Goal: Task Accomplishment & Management: Complete application form

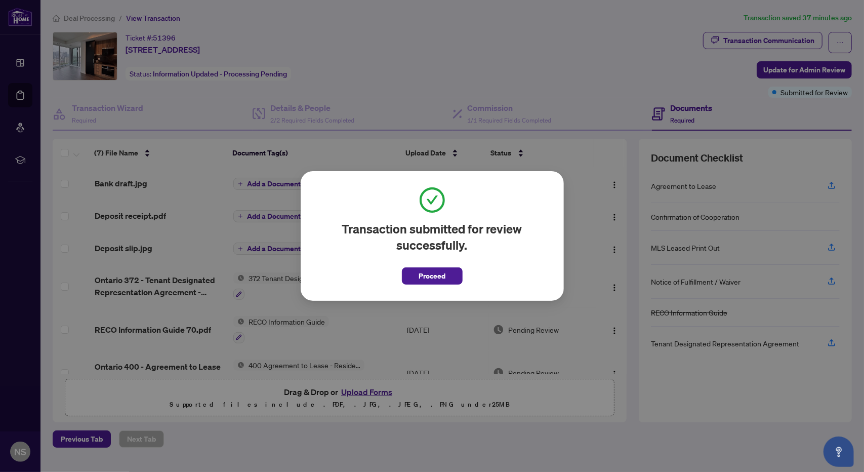
scroll to position [66, 0]
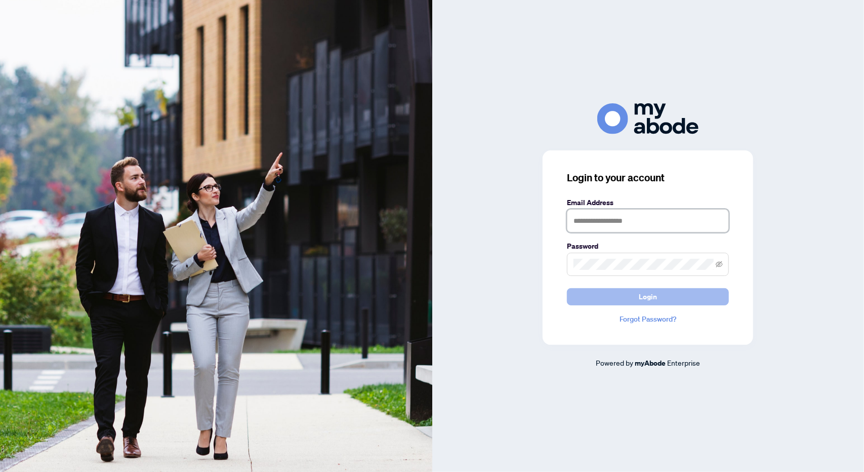
type input "**********"
click at [637, 299] on button "Login" at bounding box center [648, 296] width 162 height 17
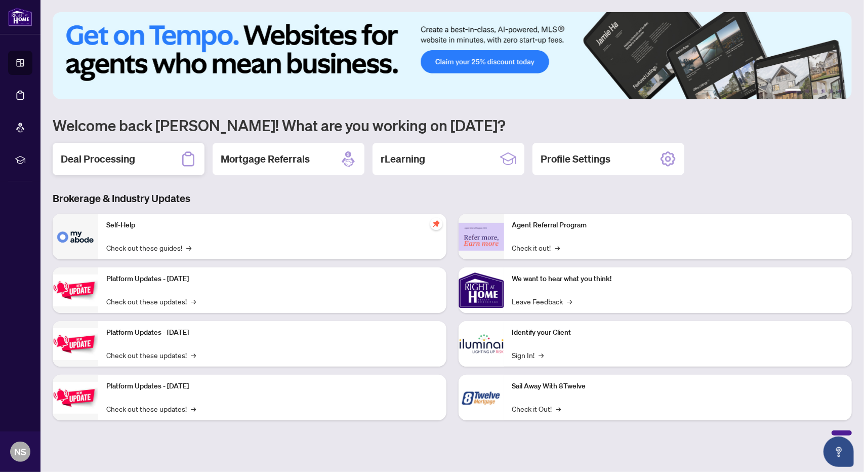
click at [93, 160] on h2 "Deal Processing" at bounding box center [98, 159] width 74 height 14
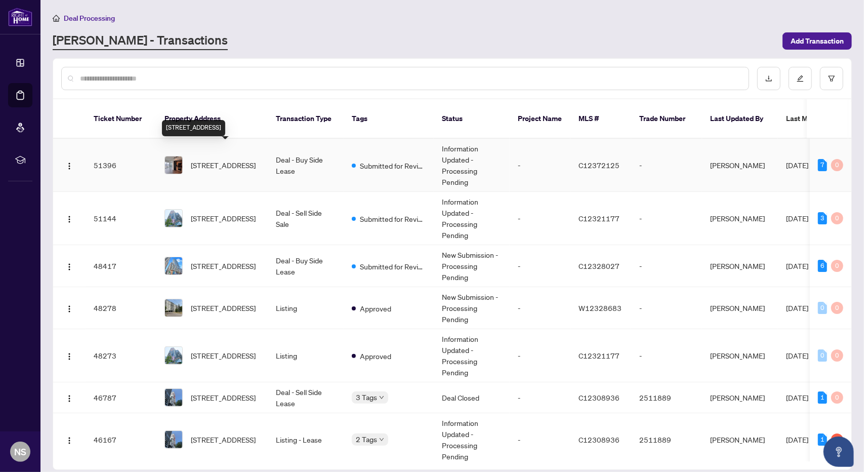
click at [198, 159] on span "[STREET_ADDRESS]" at bounding box center [223, 164] width 65 height 11
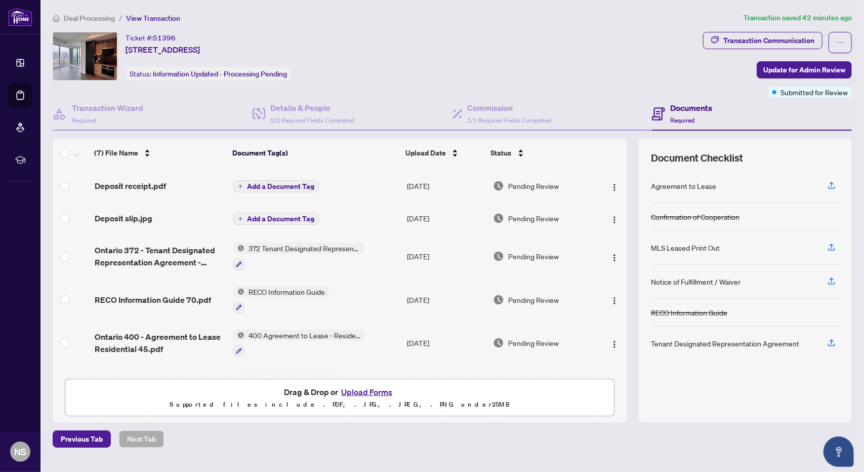
scroll to position [51, 0]
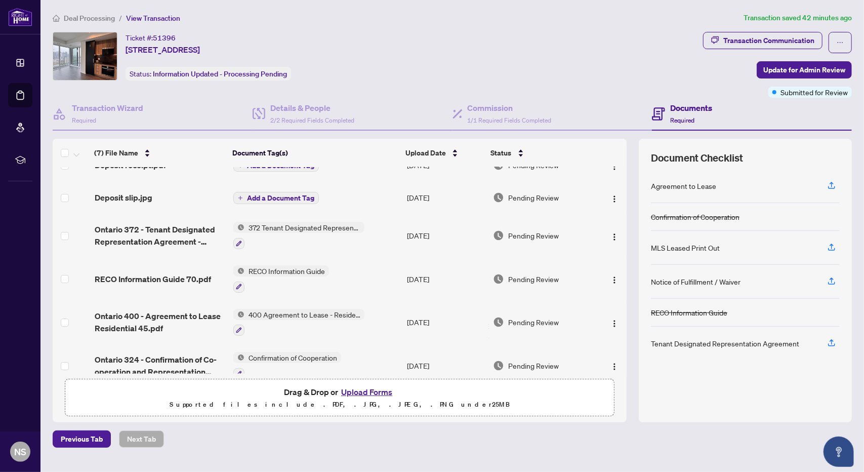
click at [370, 391] on button "Upload Forms" at bounding box center [366, 391] width 57 height 13
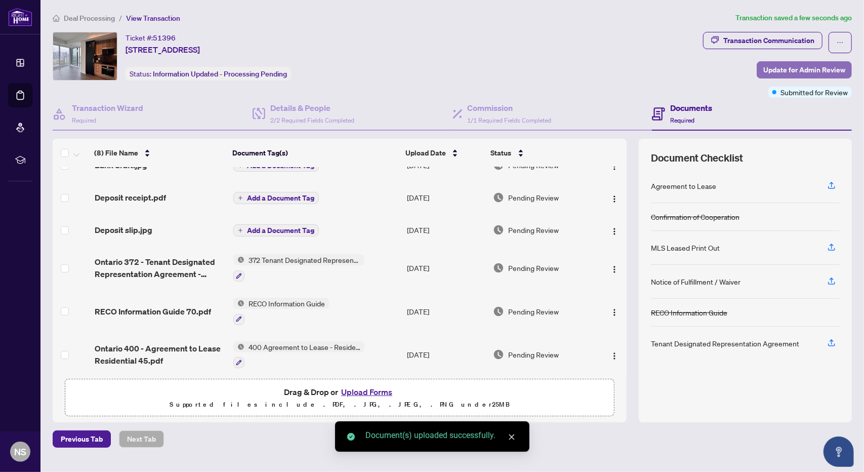
click at [768, 67] on span "Update for Admin Review" at bounding box center [804, 70] width 82 height 16
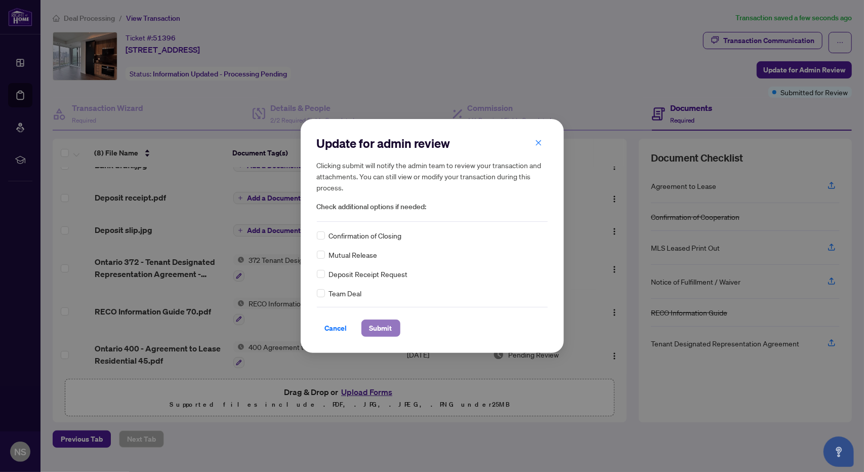
click at [384, 329] on span "Submit" at bounding box center [380, 328] width 23 height 16
